Goal: Use online tool/utility: Utilize a website feature to perform a specific function

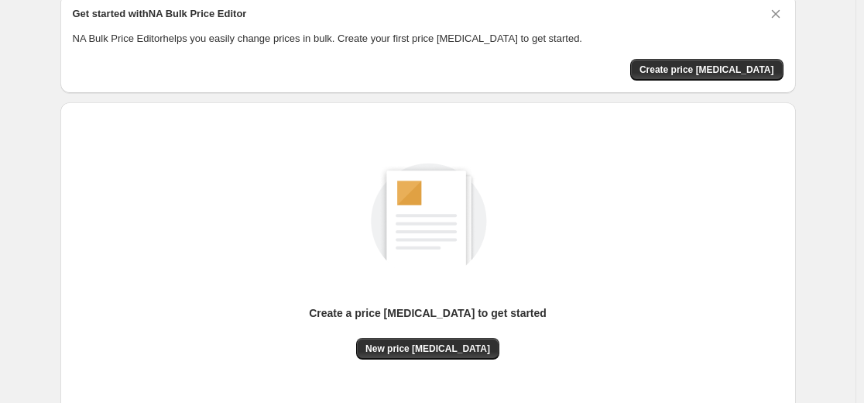
scroll to position [177, 0]
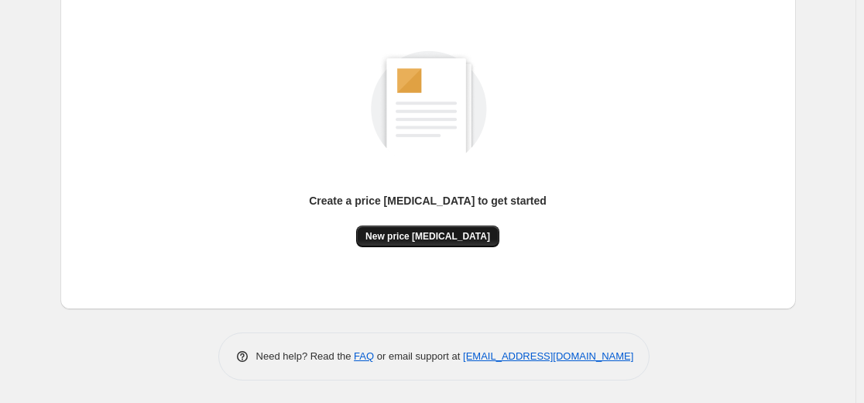
click at [413, 233] on span "New price change job" at bounding box center [427, 236] width 125 height 12
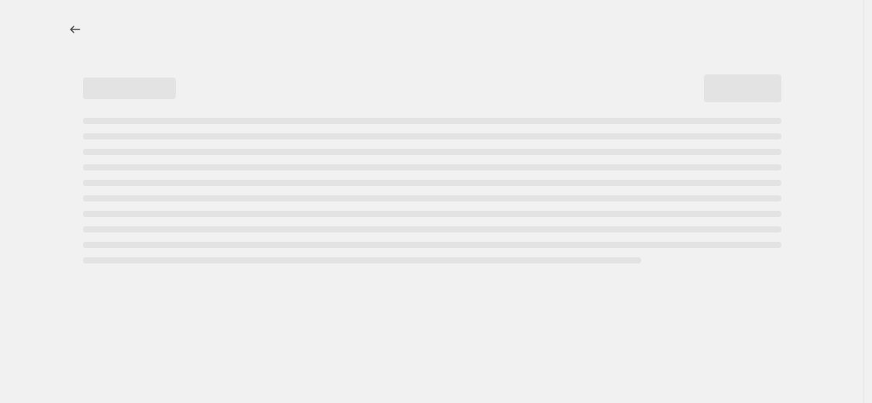
select select "percentage"
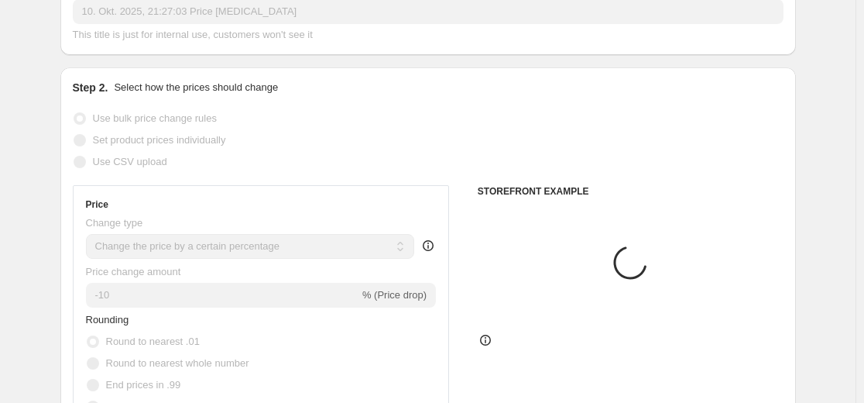
scroll to position [232, 0]
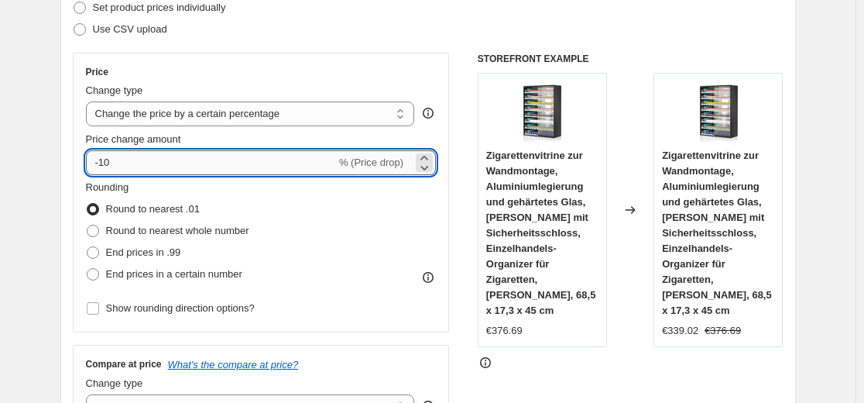
click at [257, 161] on input "-10" at bounding box center [211, 162] width 250 height 25
type input "-1"
type input "-35"
click at [298, 49] on div "Step 2. Select how the prices should change Use bulk price change rules Set pro…" at bounding box center [428, 206] width 711 height 519
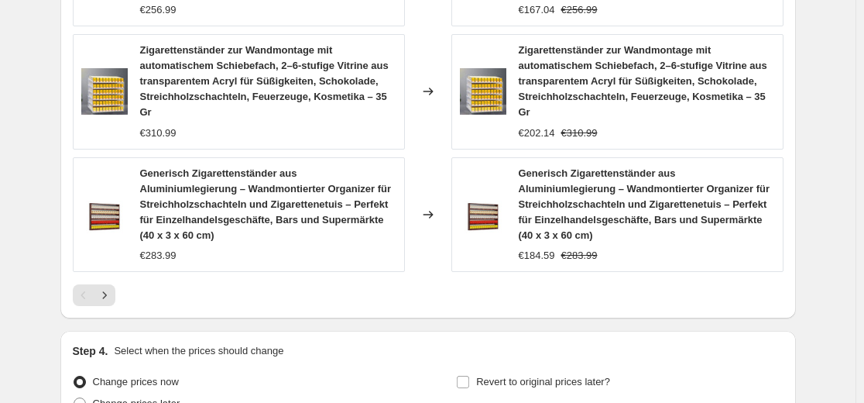
scroll to position [1239, 0]
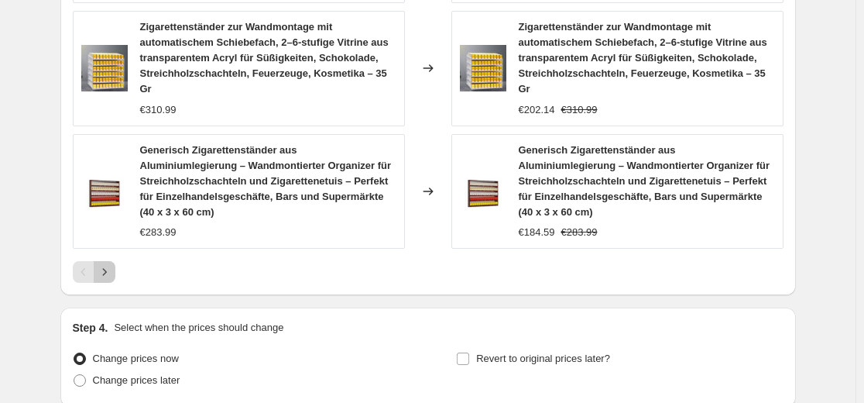
drag, startPoint x: 114, startPoint y: 241, endPoint x: 94, endPoint y: 241, distance: 19.4
click at [112, 264] on icon "Next" at bounding box center [104, 271] width 15 height 15
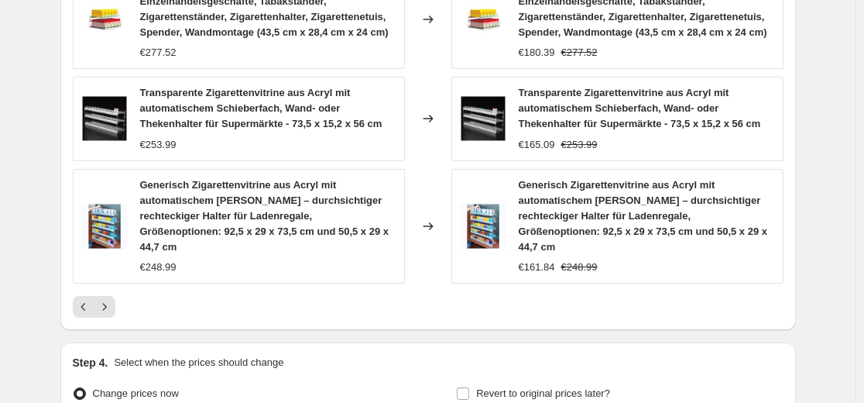
scroll to position [1161, 0]
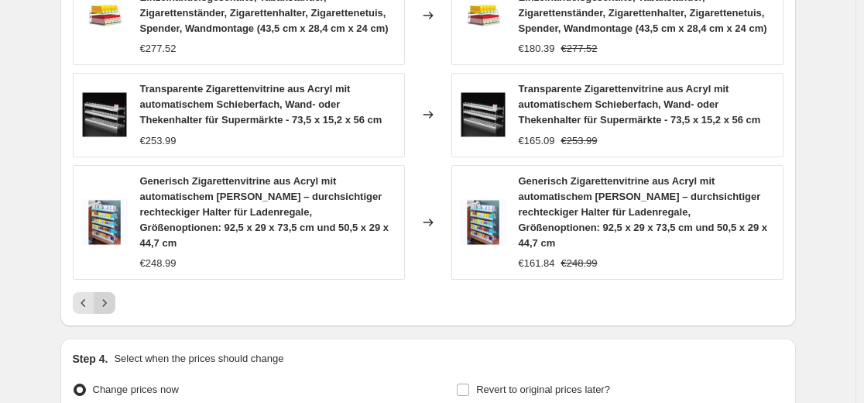
click at [110, 295] on icon "Next" at bounding box center [104, 302] width 15 height 15
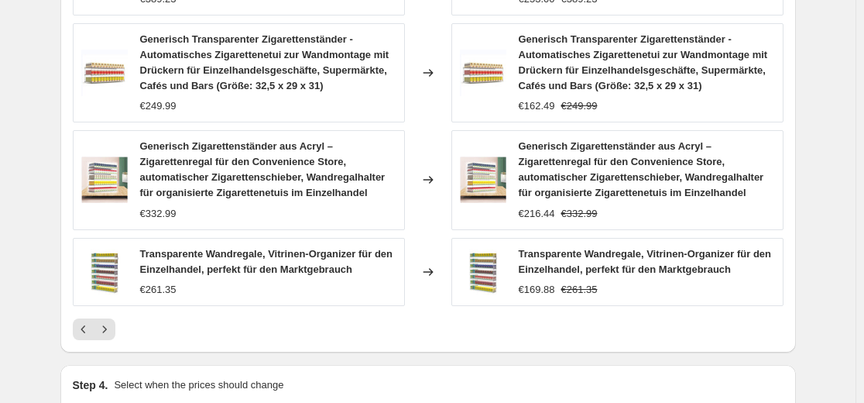
scroll to position [1146, 0]
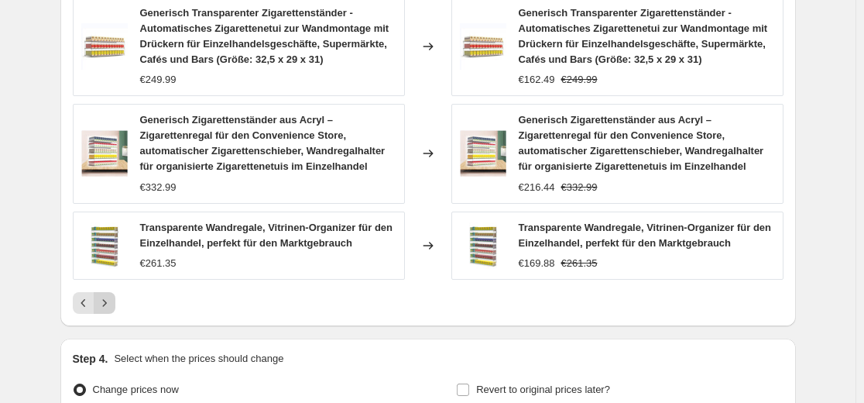
click at [112, 304] on icon "Next" at bounding box center [104, 302] width 15 height 15
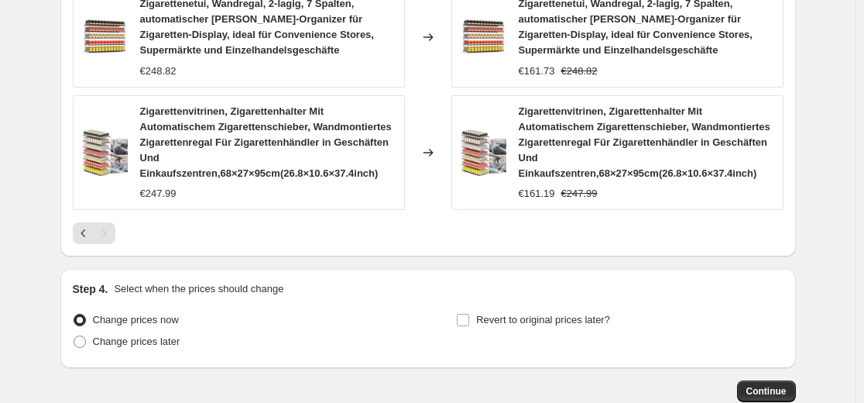
scroll to position [1341, 0]
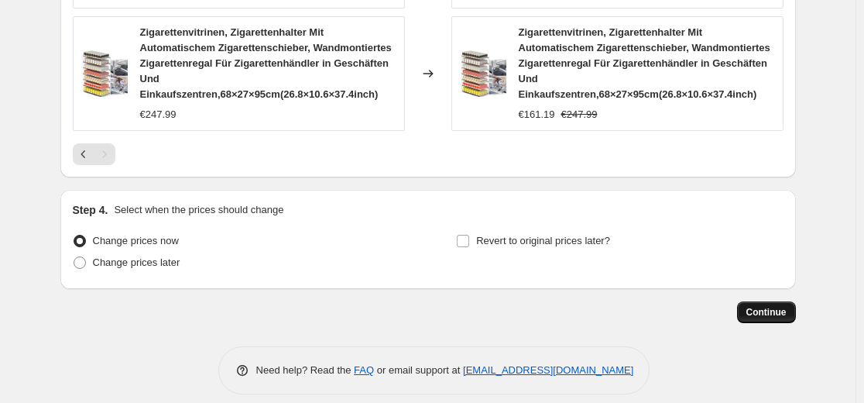
click at [784, 306] on span "Continue" at bounding box center [766, 312] width 40 height 12
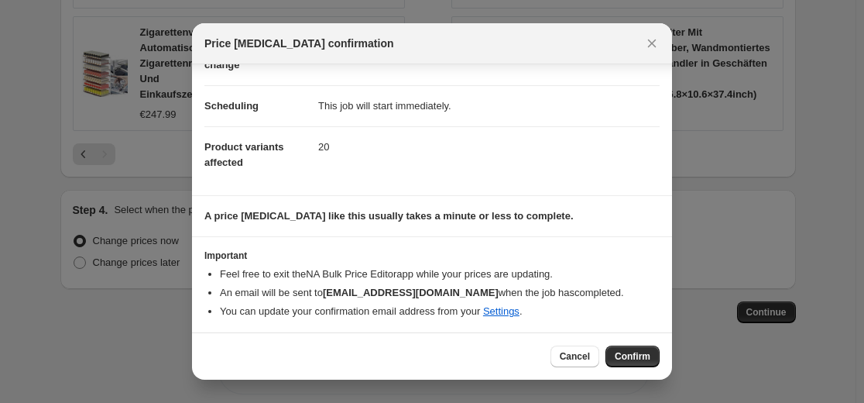
scroll to position [106, 0]
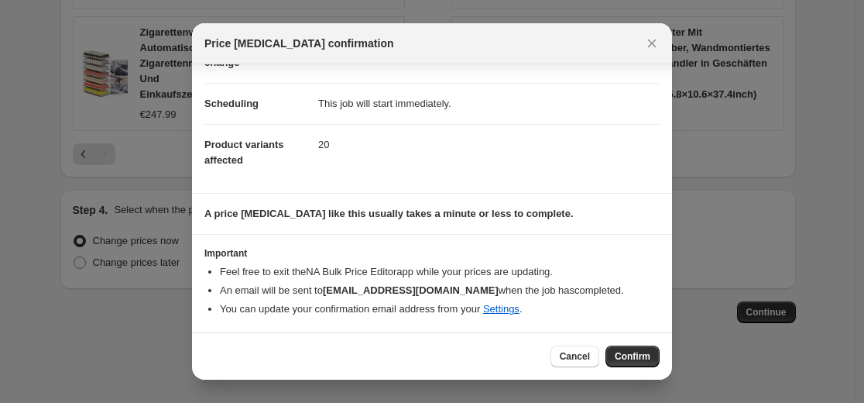
click at [650, 357] on button "Confirm" at bounding box center [632, 356] width 54 height 22
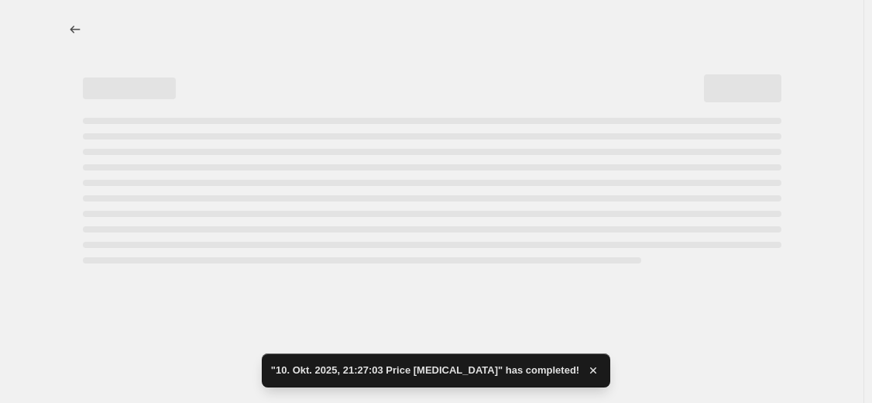
select select "percentage"
